Goal: Use online tool/utility: Utilize a website feature to perform a specific function

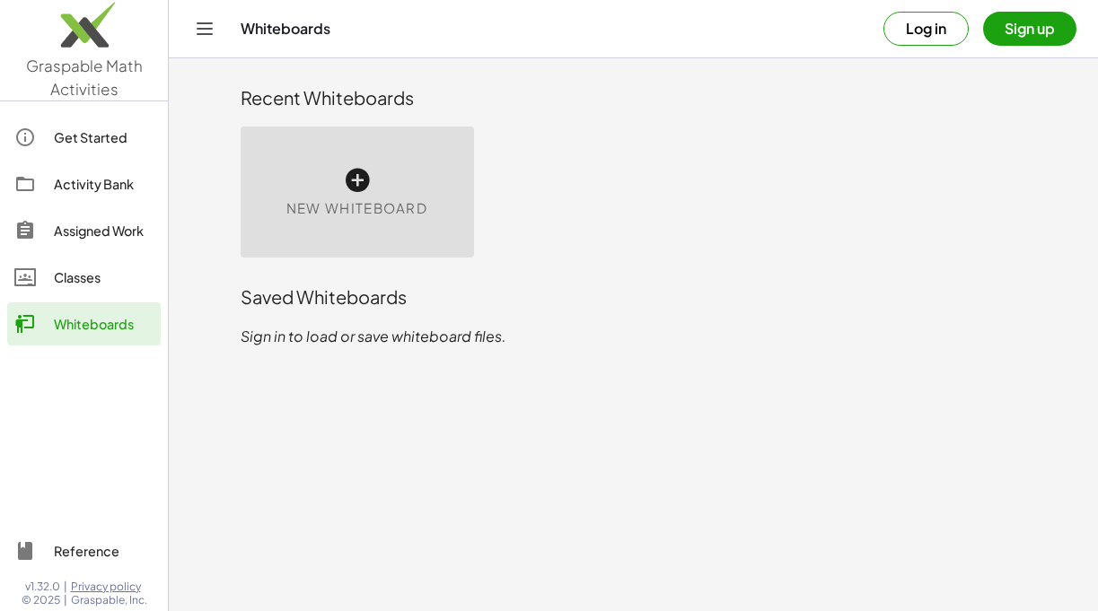
click at [358, 196] on div "New Whiteboard" at bounding box center [357, 192] width 233 height 131
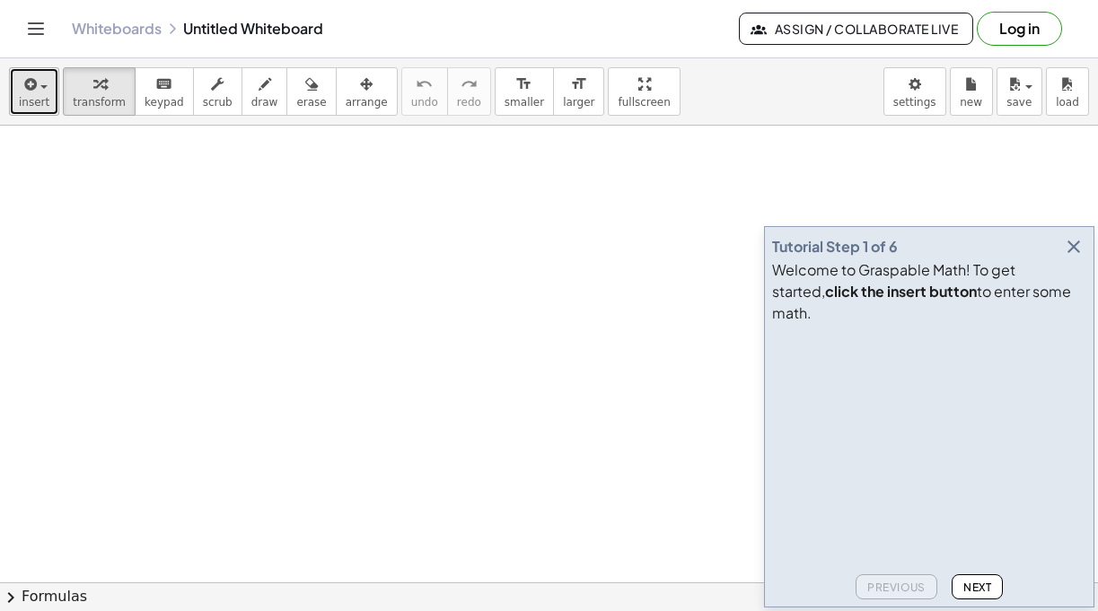
click at [39, 92] on div "button" at bounding box center [34, 84] width 31 height 22
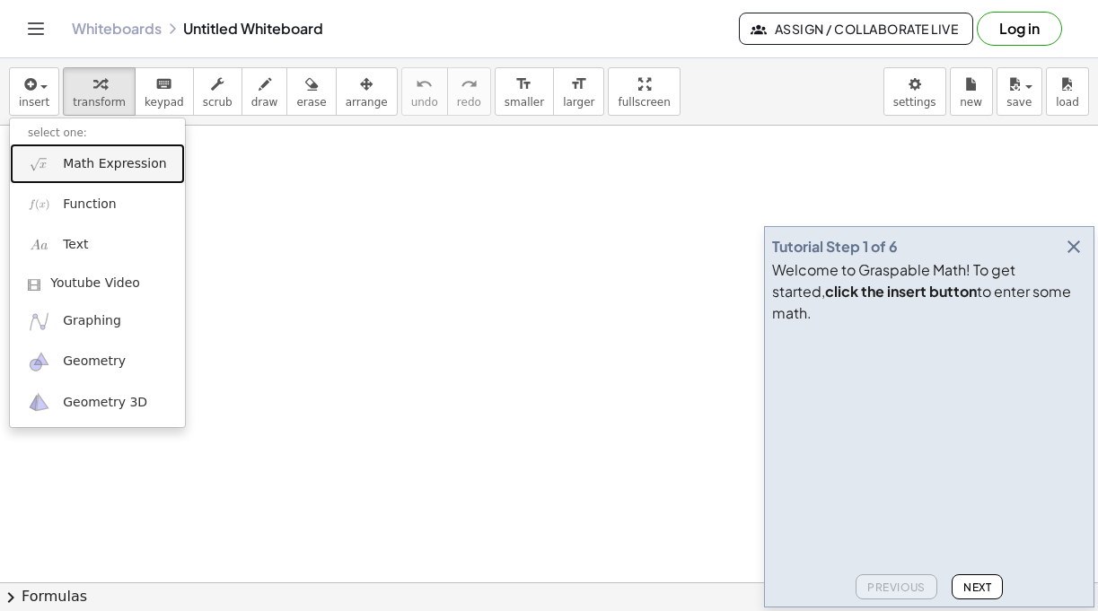
click at [94, 171] on span "Math Expression" at bounding box center [114, 164] width 103 height 18
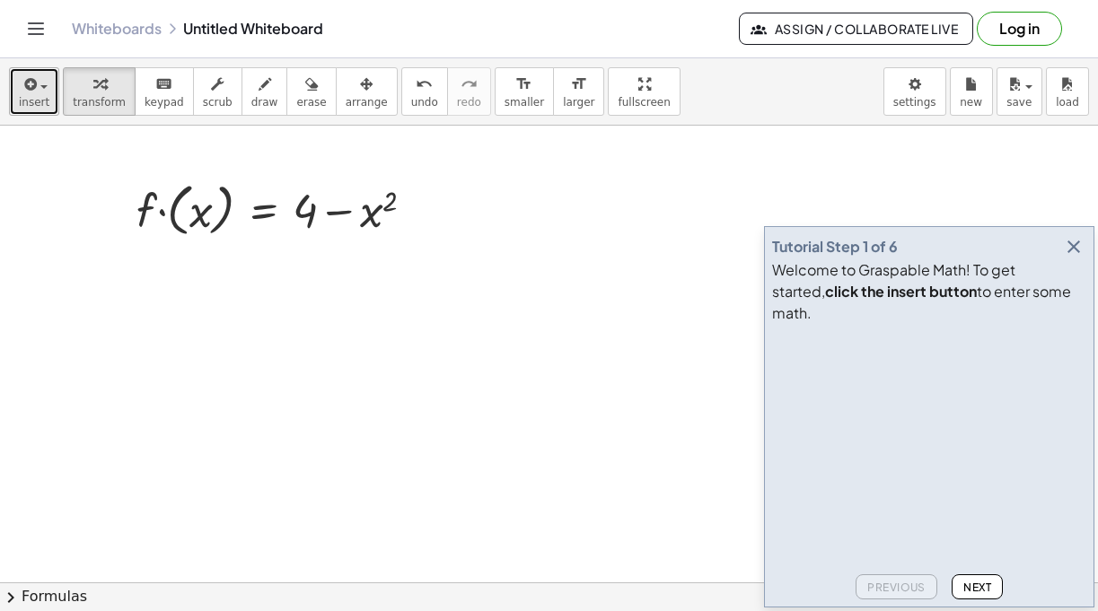
click at [39, 105] on span "insert" at bounding box center [34, 102] width 31 height 13
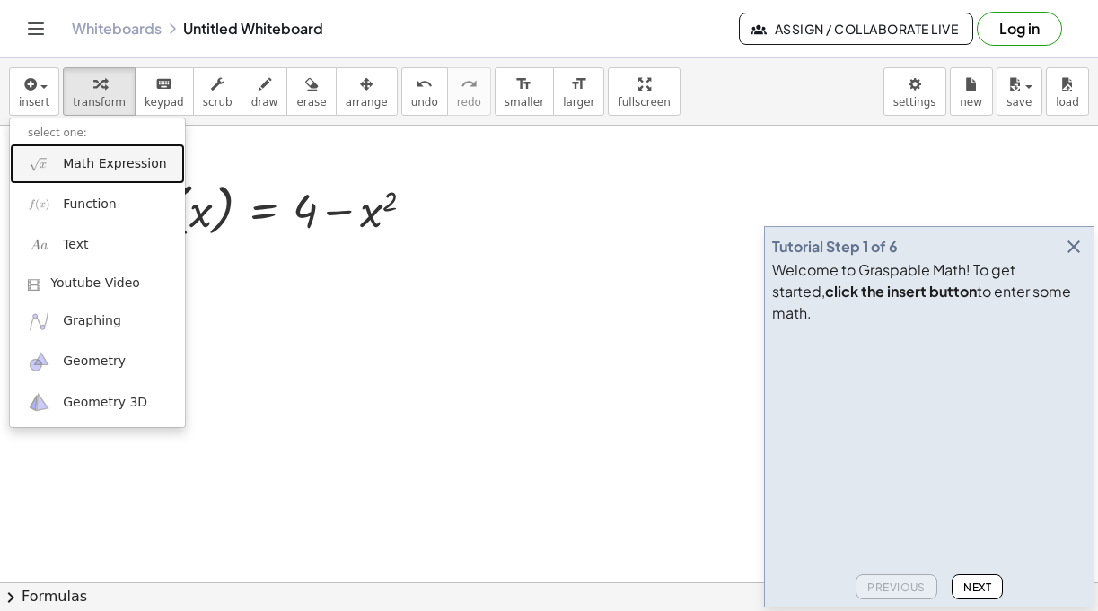
click at [68, 163] on span "Math Expression" at bounding box center [114, 164] width 103 height 18
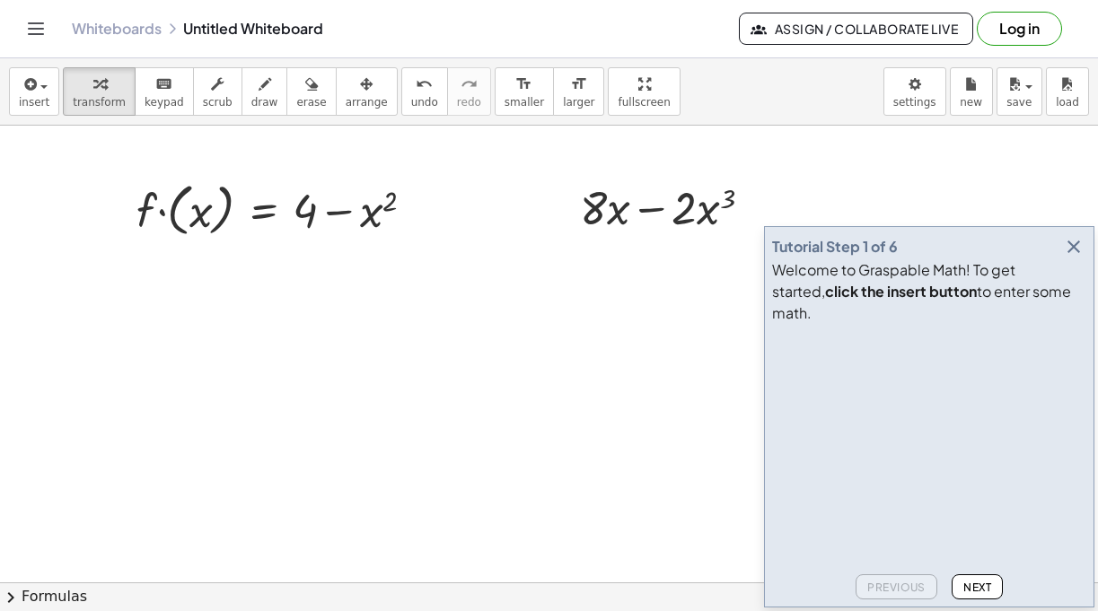
click at [151, 285] on div at bounding box center [549, 583] width 1098 height 914
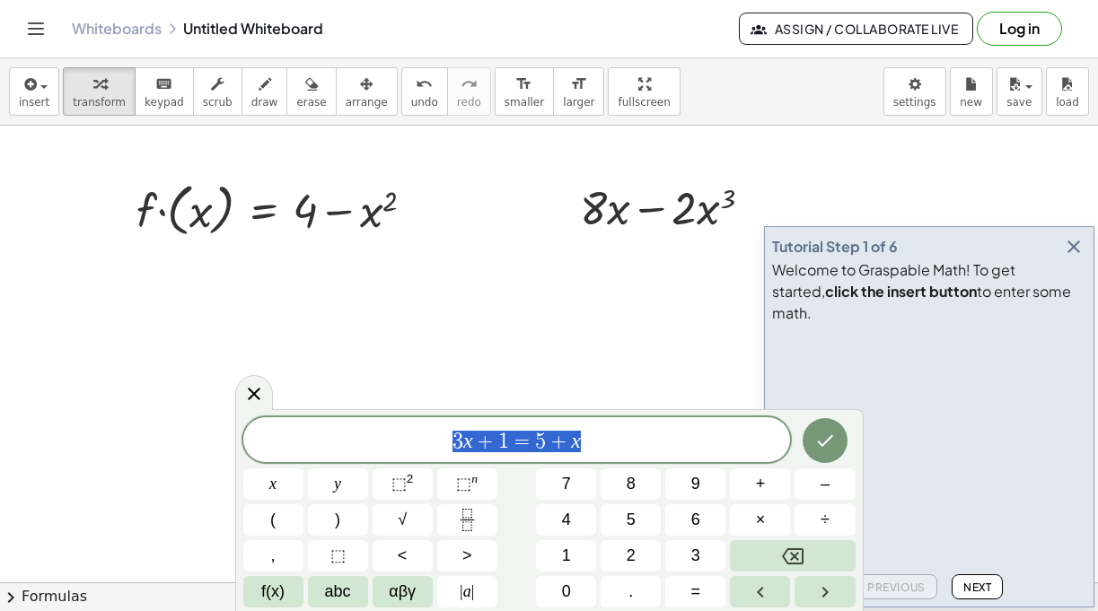
drag, startPoint x: 603, startPoint y: 444, endPoint x: 420, endPoint y: 435, distance: 183.3
click at [420, 435] on span "3 x + 1 = 5 + x" at bounding box center [517, 441] width 548 height 25
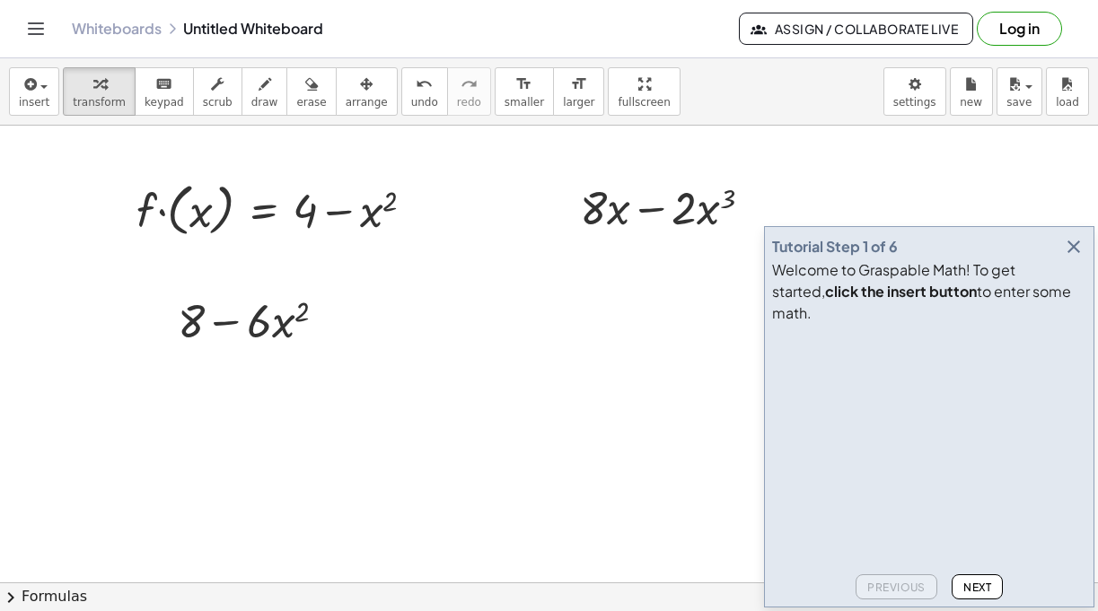
click at [383, 345] on div at bounding box center [549, 583] width 1098 height 914
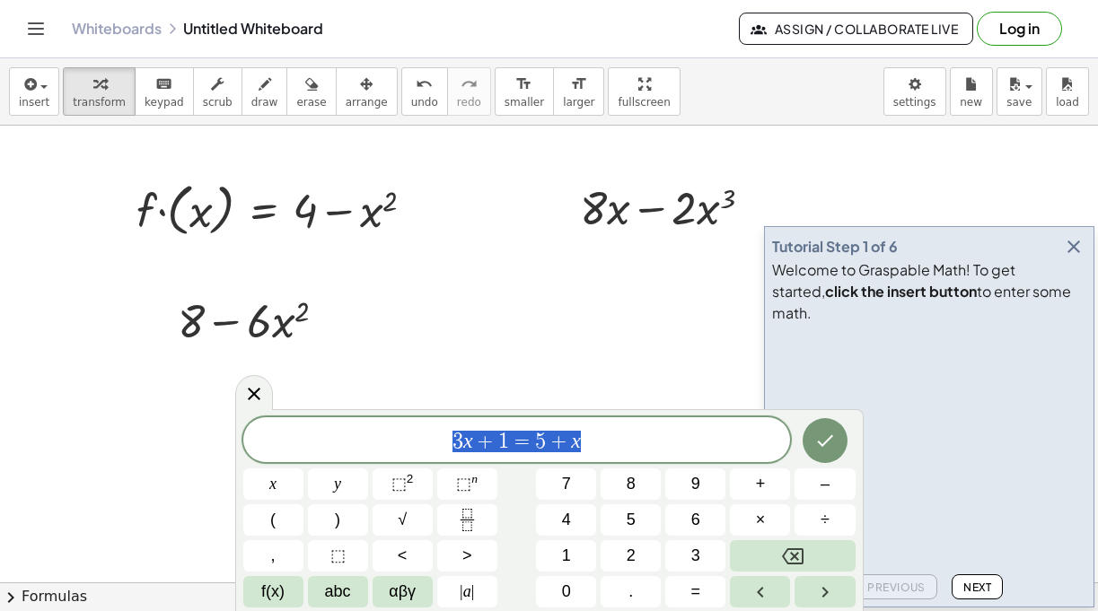
drag, startPoint x: 598, startPoint y: 443, endPoint x: 391, endPoint y: 432, distance: 206.7
click at [391, 432] on span "3 x + 1 = 5 + x" at bounding box center [517, 441] width 548 height 25
